Goal: Task Accomplishment & Management: Complete application form

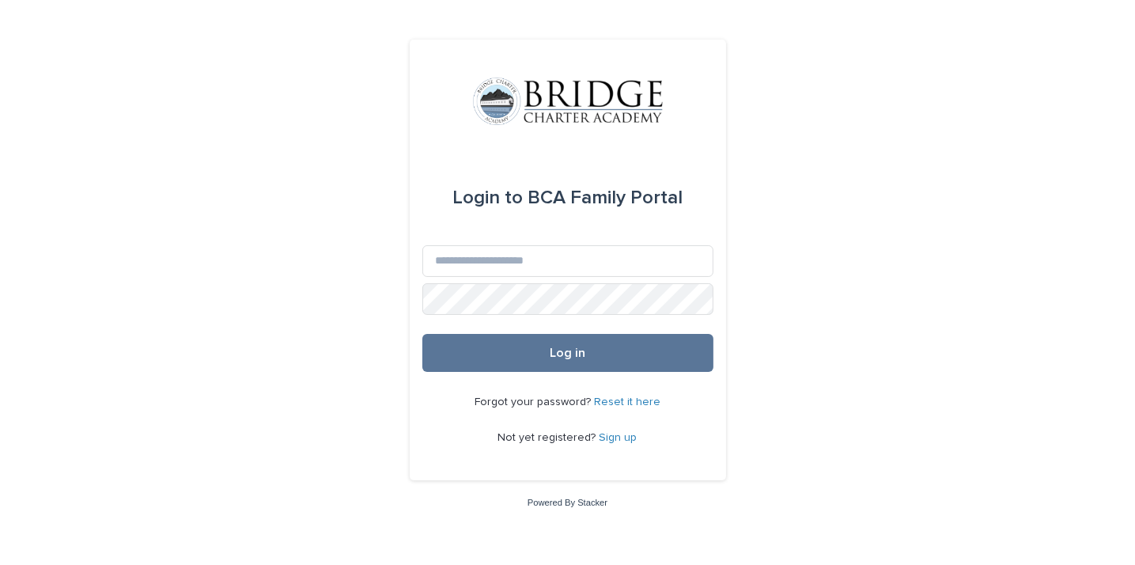
click at [614, 433] on link "Sign up" at bounding box center [619, 437] width 38 height 11
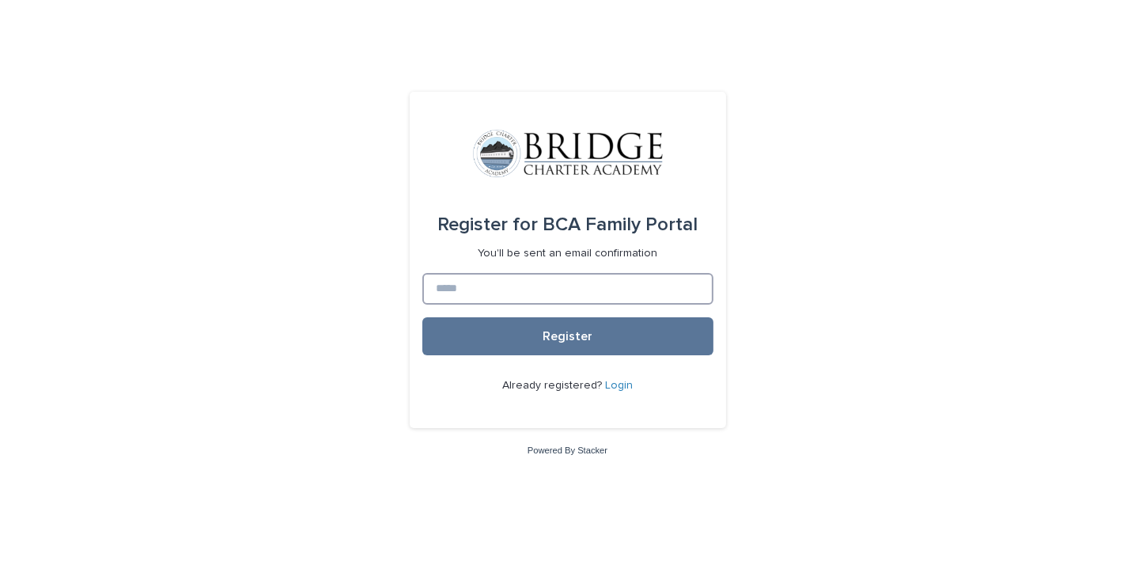
click at [610, 281] on input at bounding box center [567, 289] width 291 height 32
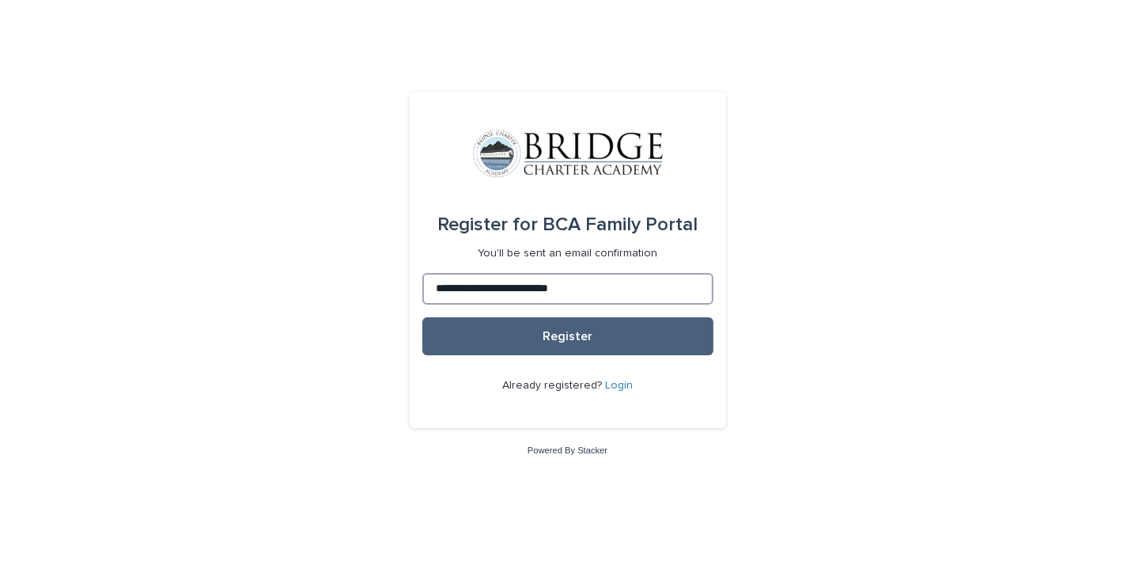
type input "**********"
click at [595, 335] on button "Register" at bounding box center [567, 336] width 291 height 38
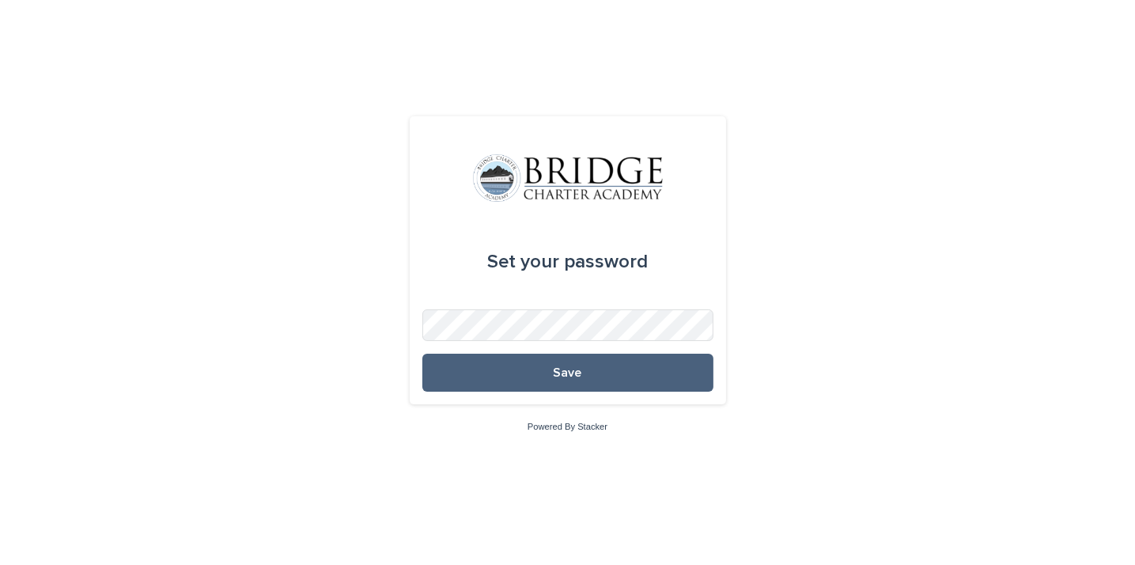
click at [615, 371] on button "Save" at bounding box center [567, 373] width 291 height 38
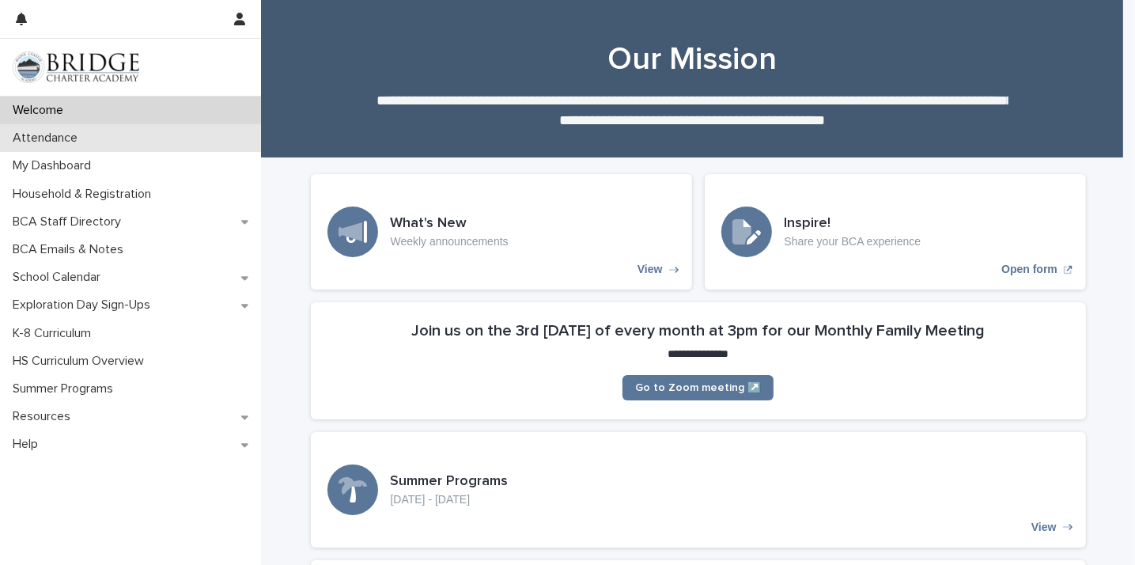
click at [100, 138] on div "Attendance" at bounding box center [130, 138] width 261 height 28
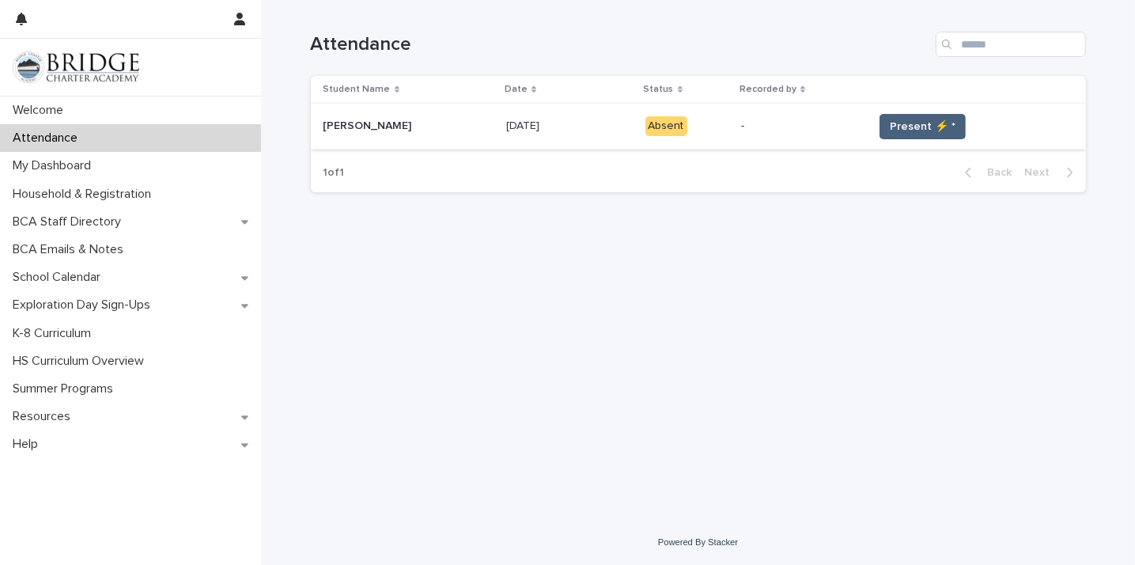
click at [925, 119] on span "Present ⚡ *" at bounding box center [923, 127] width 66 height 16
